Goal: Task Accomplishment & Management: Manage account settings

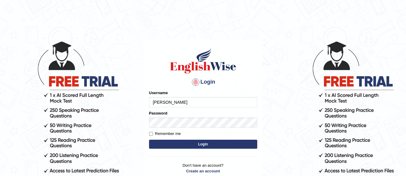
type input "[PERSON_NAME]"
click at [208, 145] on button "Login" at bounding box center [203, 144] width 108 height 9
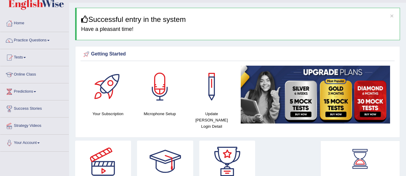
scroll to position [18, 0]
